Goal: Find specific page/section: Find specific page/section

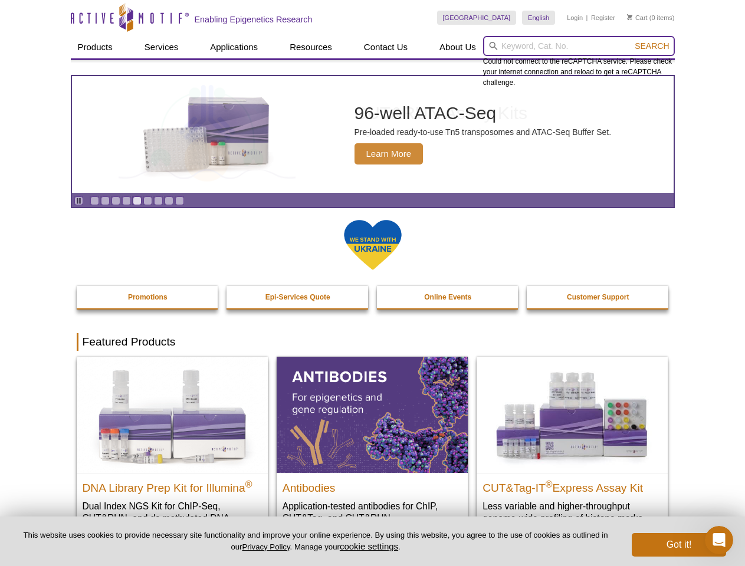
click at [578, 46] on input "search" at bounding box center [579, 46] width 192 height 20
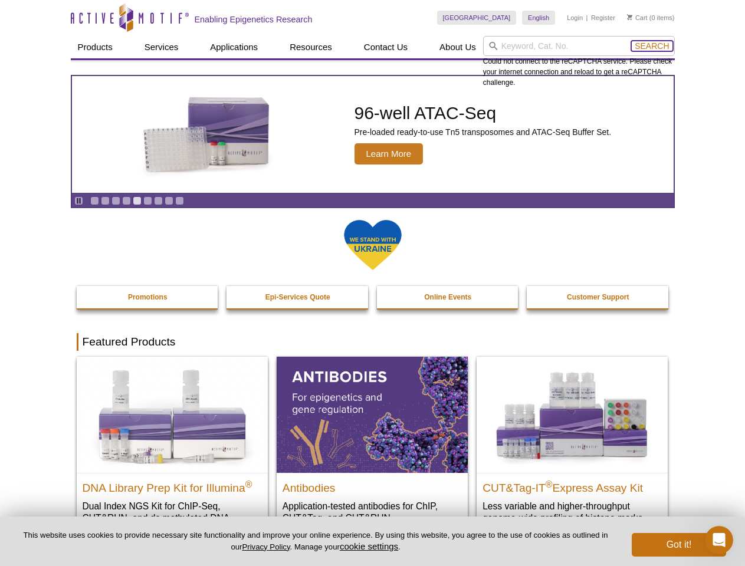
click at [651, 46] on span "Search" at bounding box center [651, 45] width 34 height 9
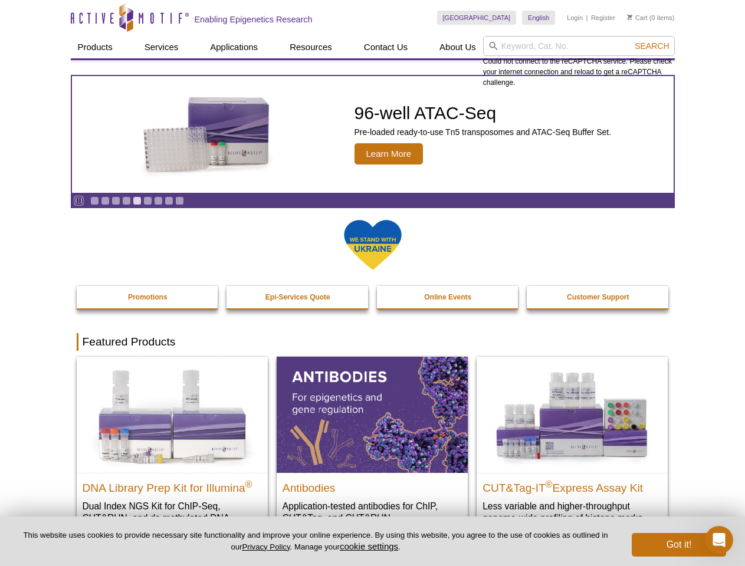
click at [78, 200] on icon "Pause" at bounding box center [79, 201] width 8 height 8
click at [94, 200] on link "Go to slide 1" at bounding box center [94, 200] width 9 height 9
click at [105, 200] on link "Go to slide 2" at bounding box center [105, 200] width 9 height 9
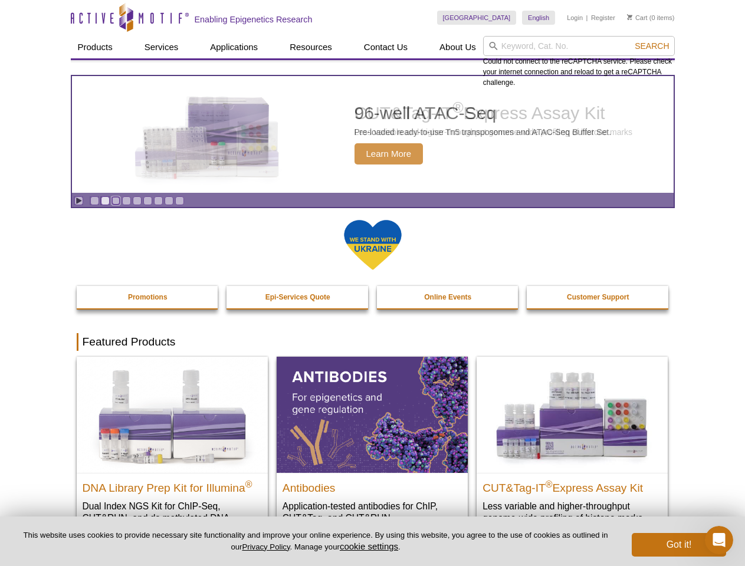
click at [116, 200] on link "Go to slide 3" at bounding box center [115, 200] width 9 height 9
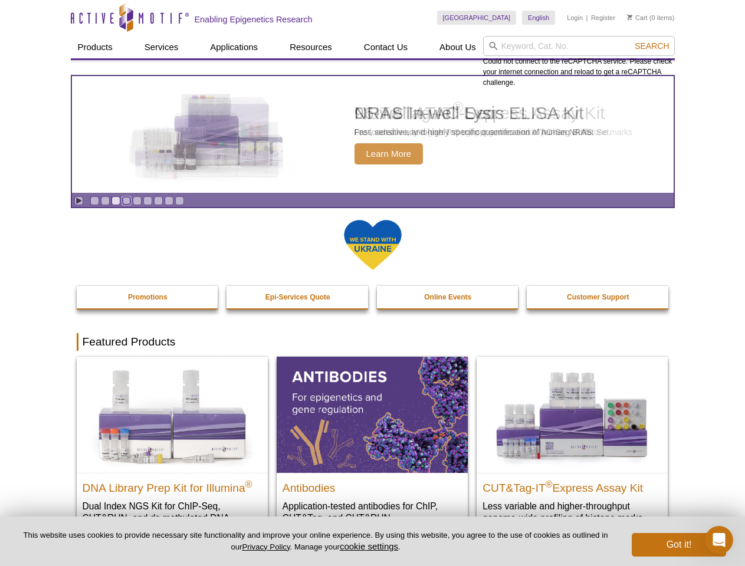
click at [126, 200] on link "Go to slide 4" at bounding box center [126, 200] width 9 height 9
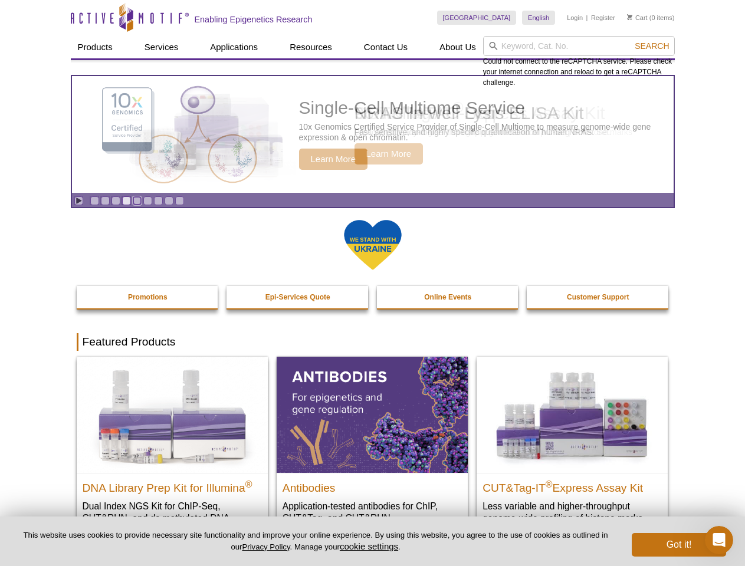
click at [137, 200] on link "Go to slide 5" at bounding box center [137, 200] width 9 height 9
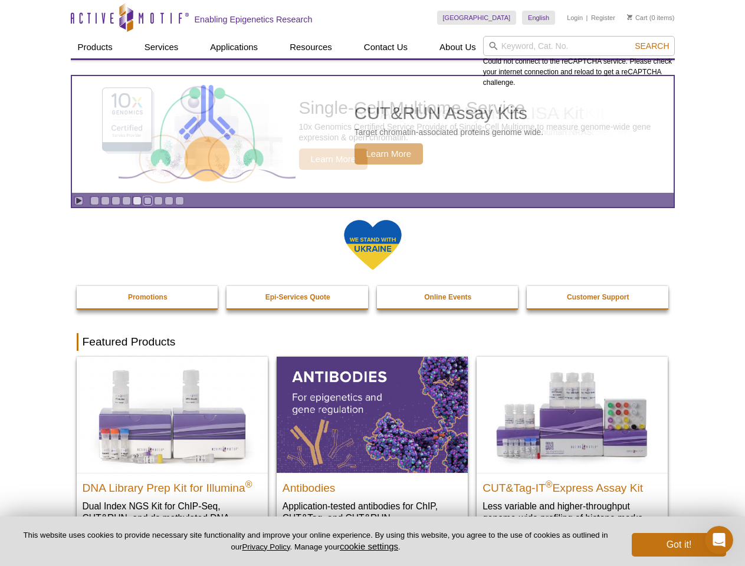
click at [147, 200] on link "Go to slide 6" at bounding box center [147, 200] width 9 height 9
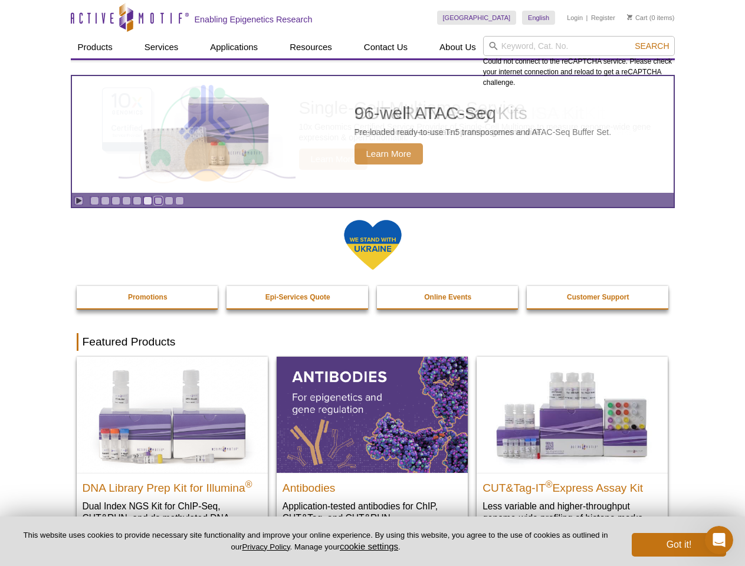
click at [158, 200] on link "Go to slide 7" at bounding box center [158, 200] width 9 height 9
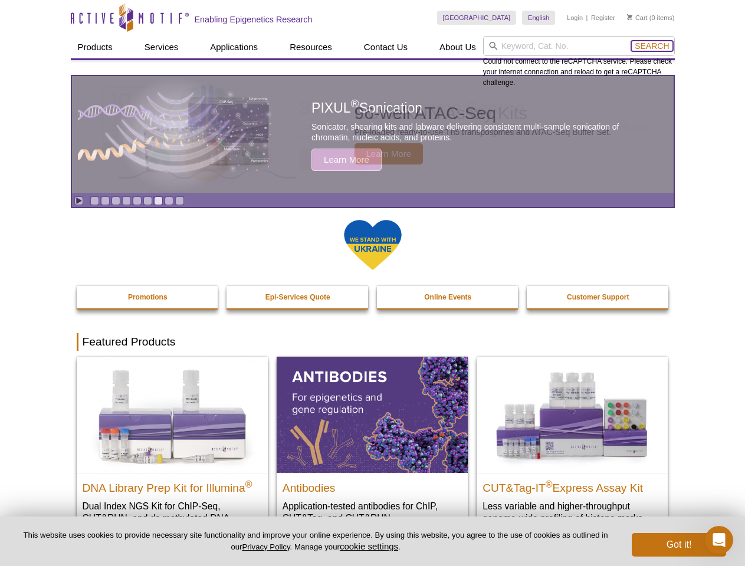
click at [651, 46] on span "Search" at bounding box center [651, 45] width 34 height 9
